Goal: Transaction & Acquisition: Purchase product/service

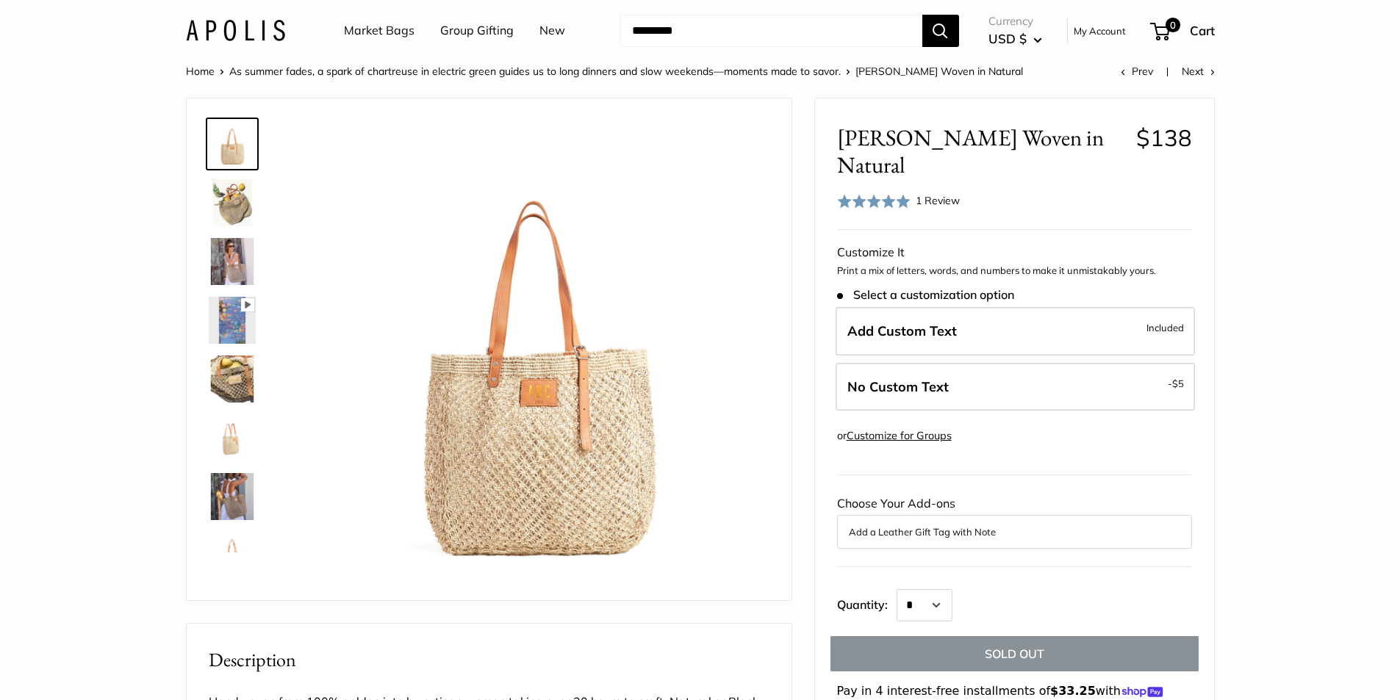
click at [238, 199] on img at bounding box center [232, 202] width 47 height 47
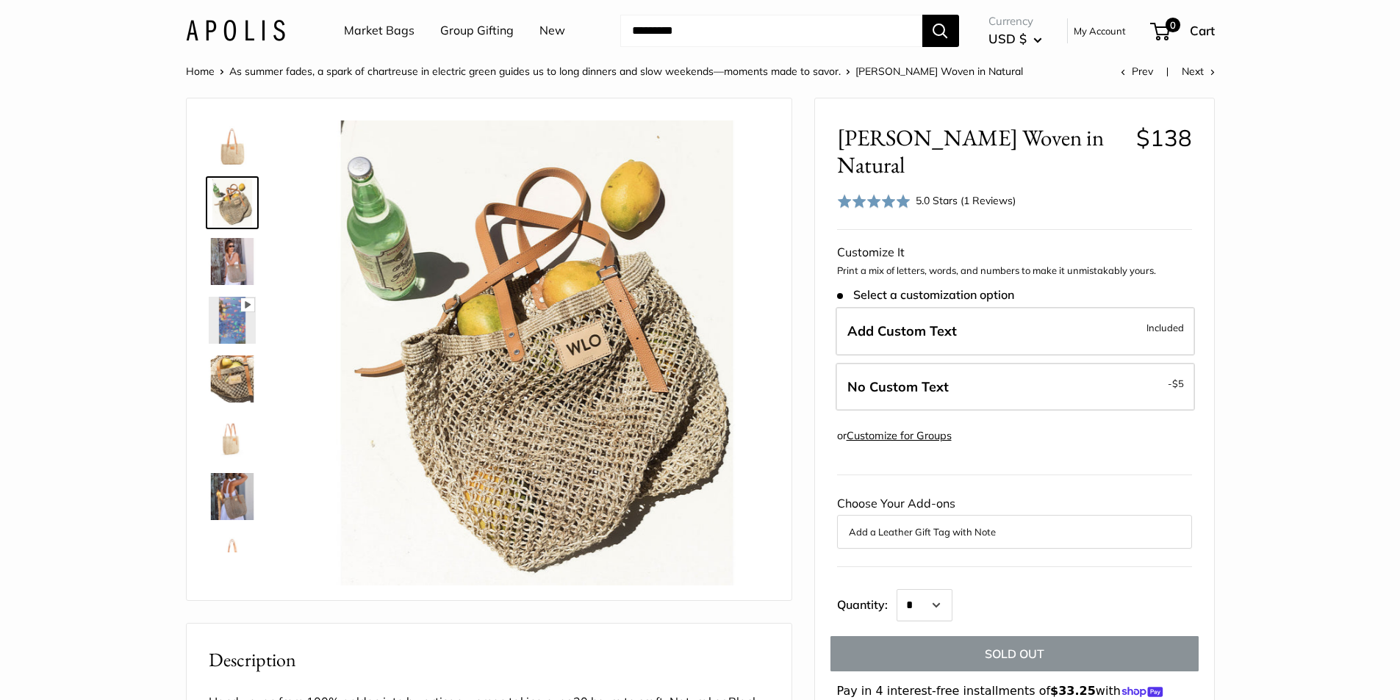
click at [238, 376] on img at bounding box center [232, 379] width 47 height 47
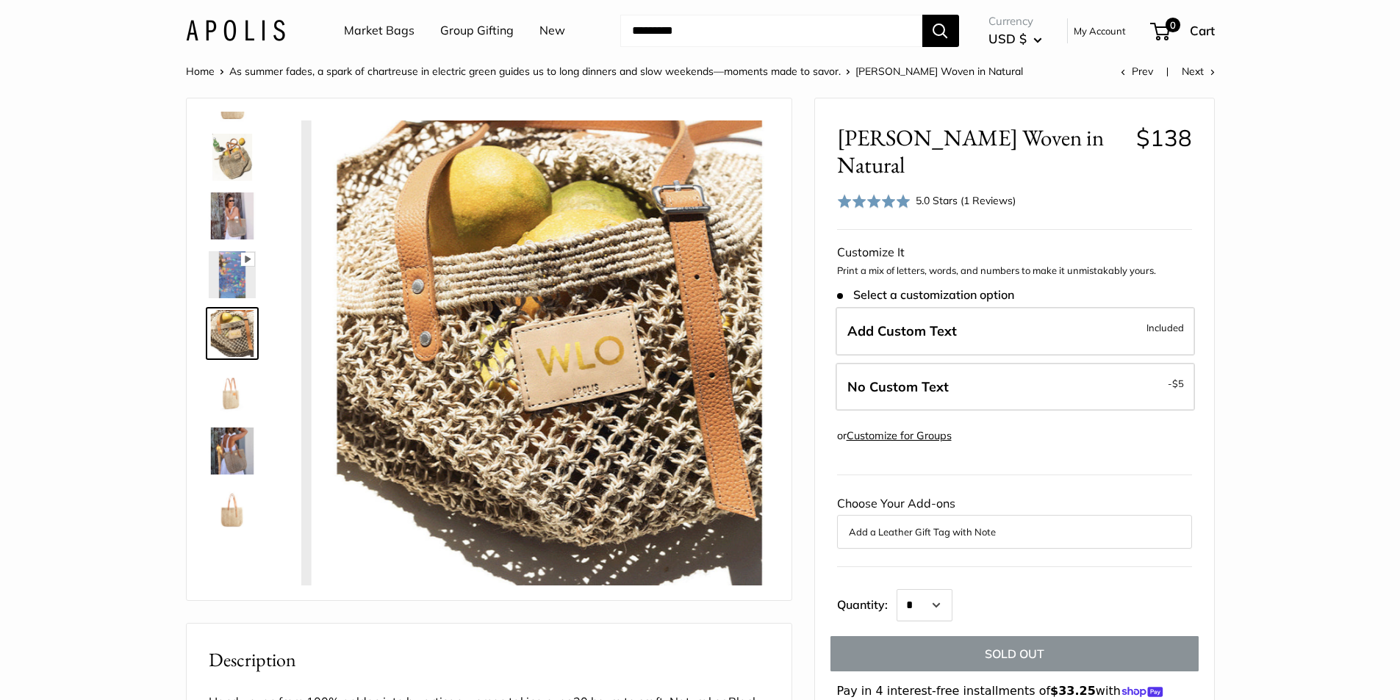
click at [230, 408] on img at bounding box center [232, 392] width 47 height 47
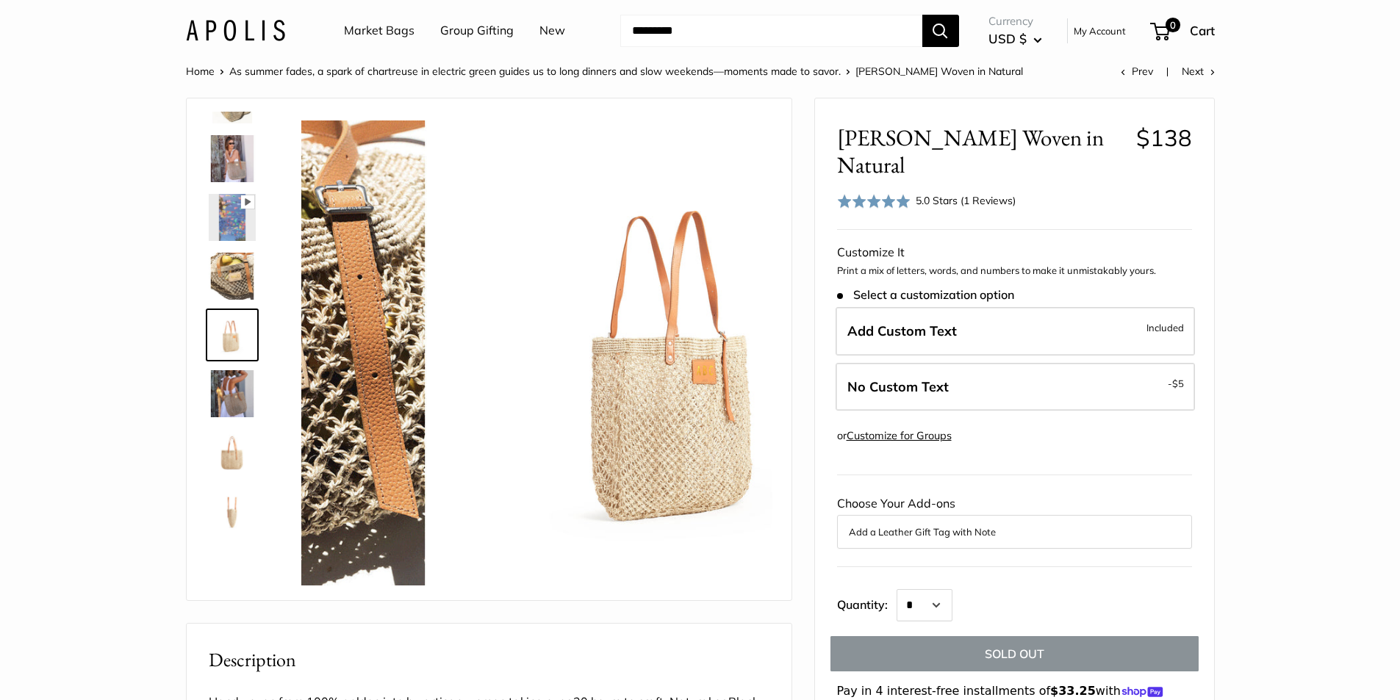
scroll to position [104, 0]
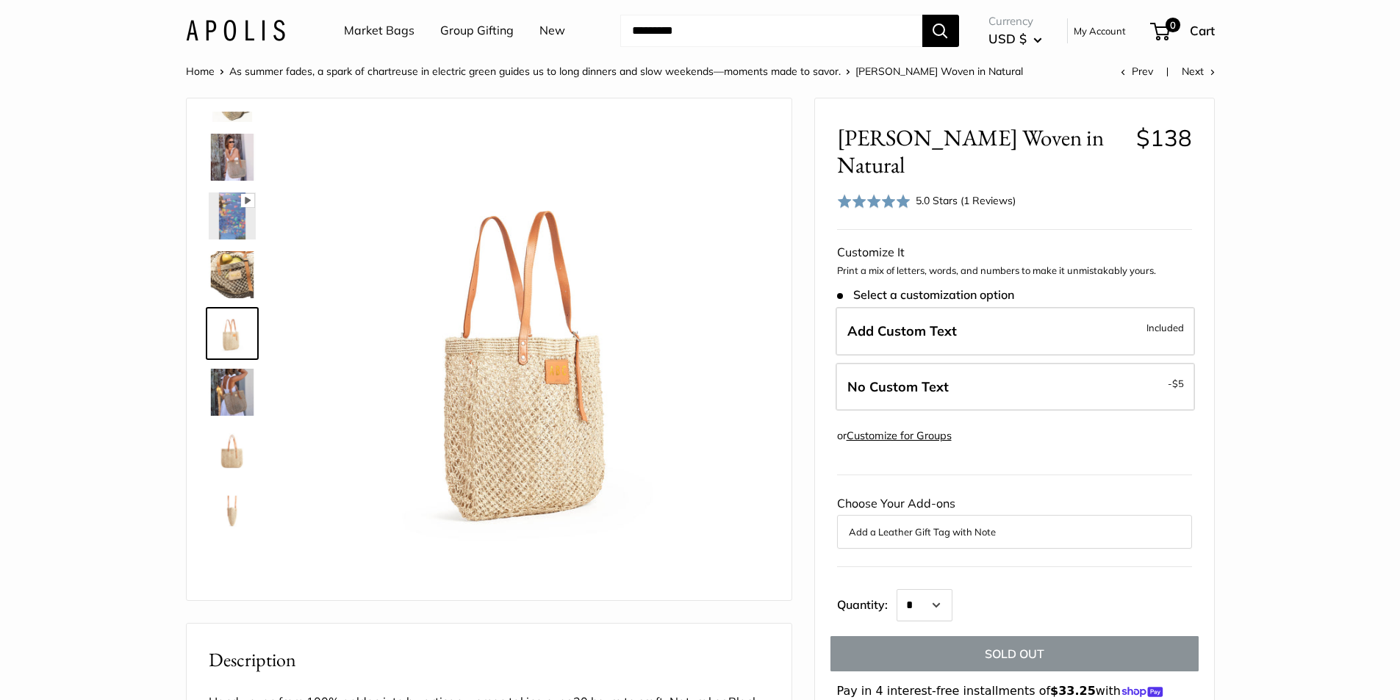
click at [246, 384] on img at bounding box center [232, 392] width 47 height 47
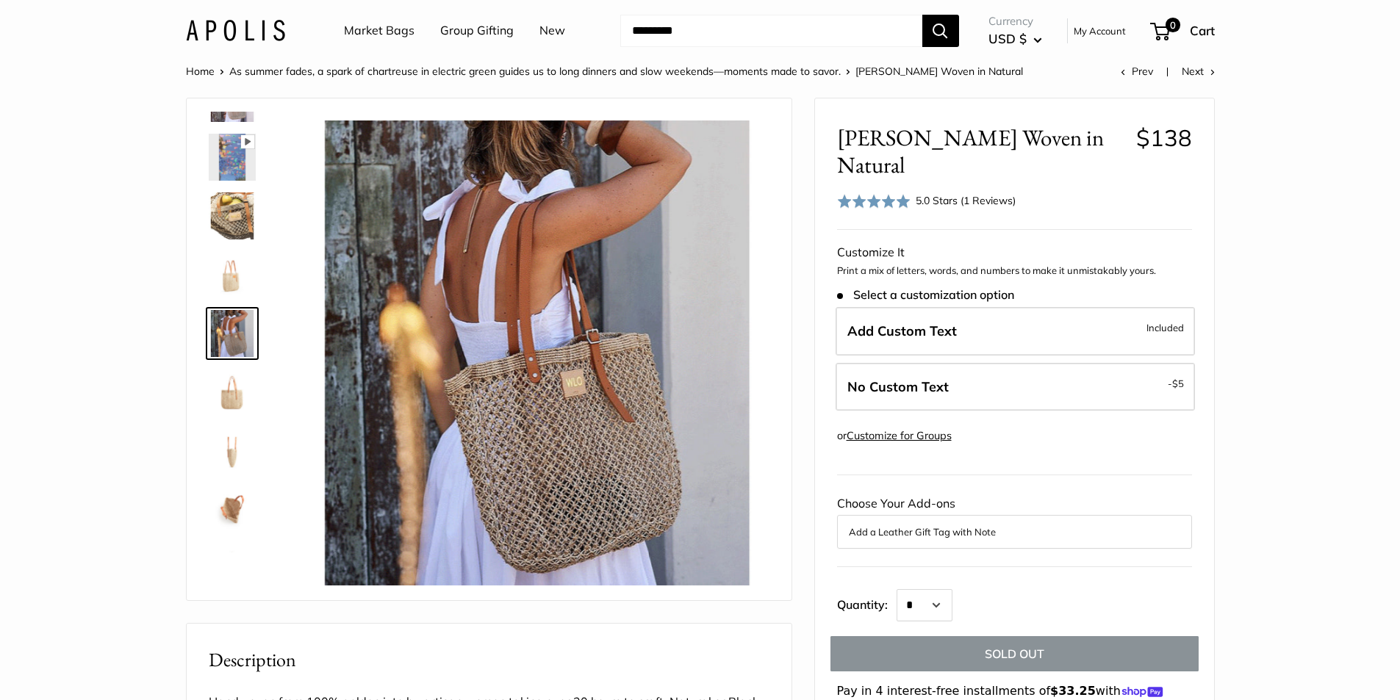
click at [231, 398] on img at bounding box center [232, 392] width 47 height 47
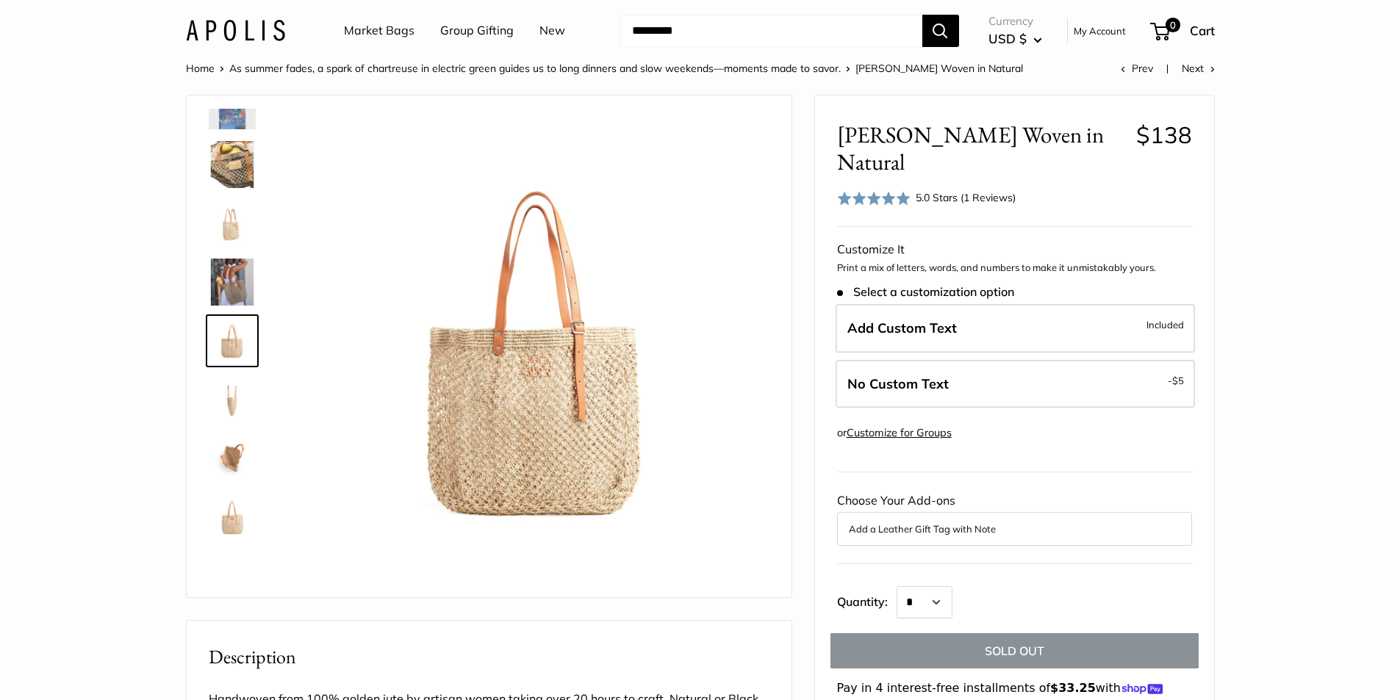
scroll to position [0, 0]
